Goal: Task Accomplishment & Management: Manage account settings

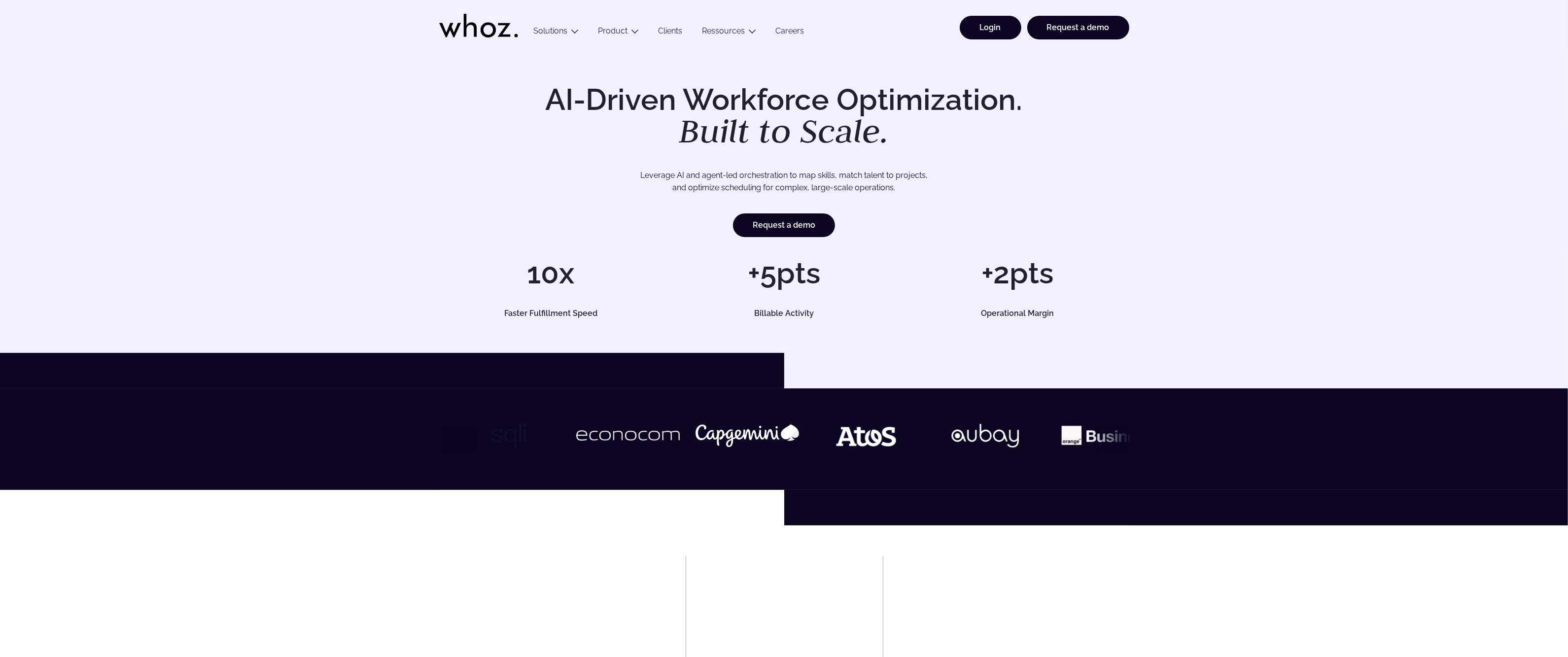
click at [989, 18] on link "Login" at bounding box center [990, 27] width 61 height 24
click at [981, 34] on link "Login" at bounding box center [990, 27] width 61 height 24
click at [967, 35] on link "Login" at bounding box center [990, 27] width 61 height 24
